Goal: Task Accomplishment & Management: Manage account settings

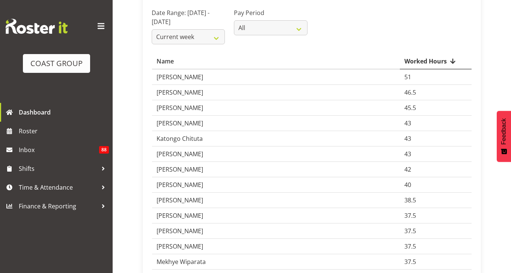
scroll to position [75, 0]
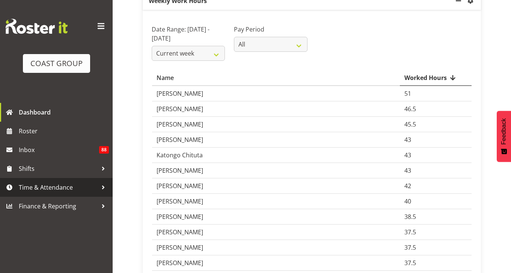
click at [60, 190] on span "Time & Attendance" at bounding box center [58, 187] width 79 height 11
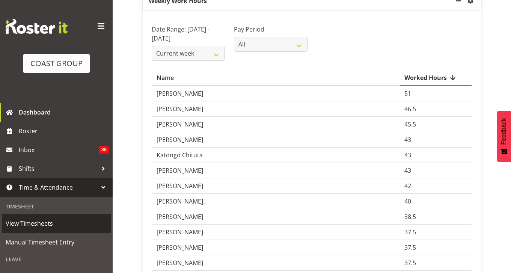
click at [64, 222] on span "View Timesheets" at bounding box center [56, 223] width 101 height 11
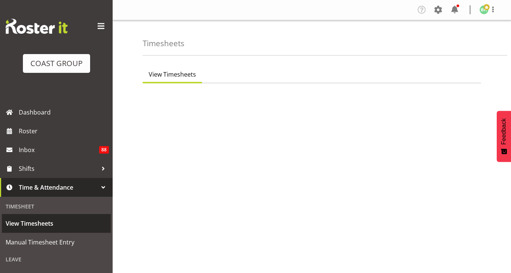
select select "8"
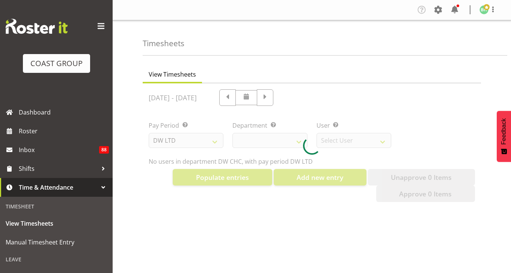
select select "28"
select select "3822"
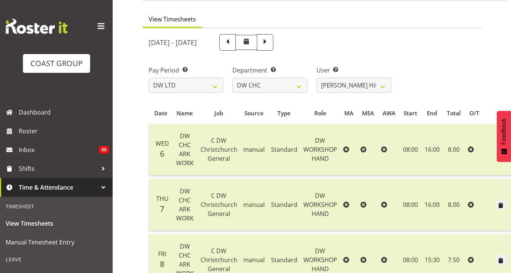
scroll to position [38, 0]
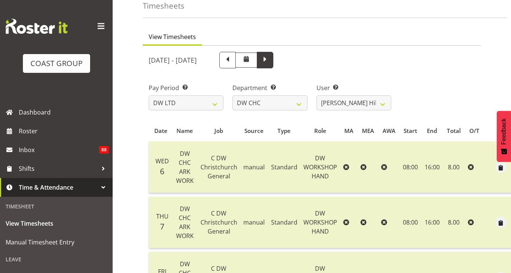
click at [270, 62] on span at bounding box center [265, 59] width 10 height 10
select select
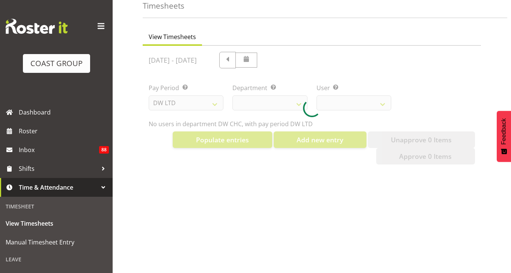
select select "28"
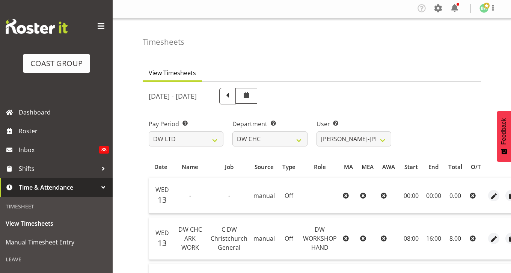
scroll to position [0, 0]
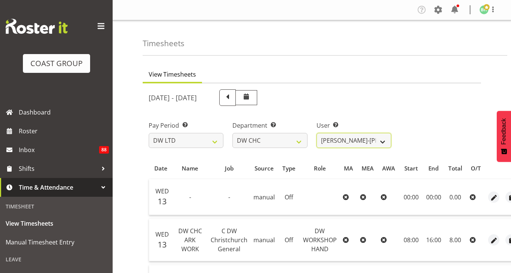
click at [379, 139] on select "[PERSON_NAME] Hills-[PERSON_NAME] ❌ [PERSON_NAME] ❌ [PERSON_NAME] O'[PERSON_NAM…" at bounding box center [353, 140] width 75 height 15
select select "10082"
click at [316, 133] on select "[PERSON_NAME] Hills-[PERSON_NAME] ❌ [PERSON_NAME] ❌ [PERSON_NAME] O'[PERSON_NAM…" at bounding box center [353, 140] width 75 height 15
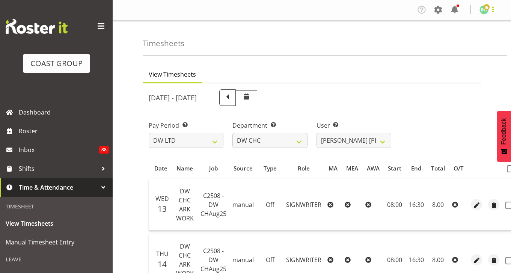
click at [489, 12] on span at bounding box center [492, 9] width 9 height 9
click at [461, 41] on link "Log Out" at bounding box center [461, 40] width 72 height 14
